Goal: Navigation & Orientation: Find specific page/section

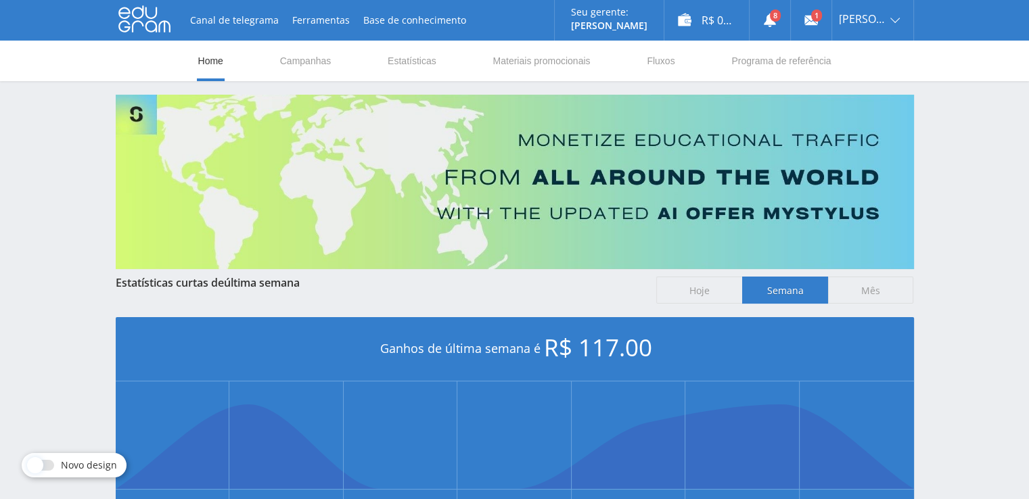
click at [145, 29] on use at bounding box center [144, 19] width 52 height 26
click at [135, 20] on icon at bounding box center [144, 18] width 52 height 27
